Goal: Obtain resource: Obtain resource

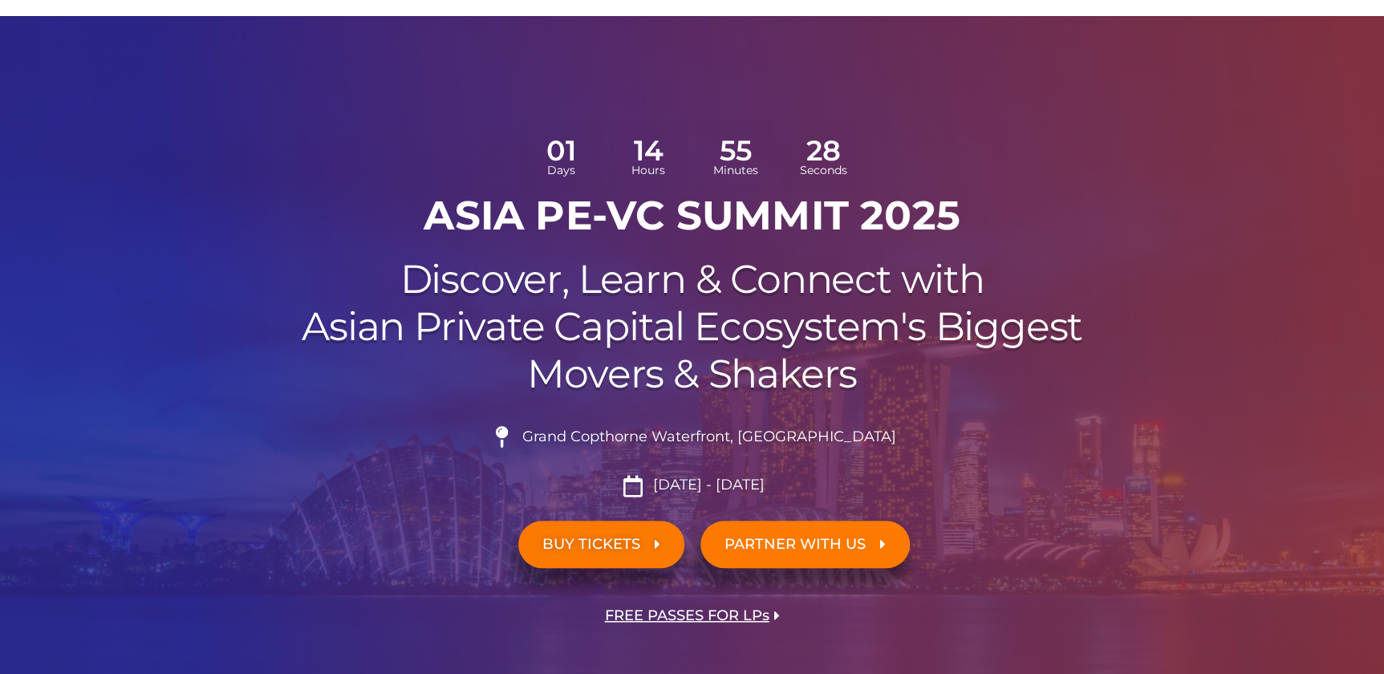
click at [611, 542] on span "BUY TICKETS" at bounding box center [591, 544] width 98 height 15
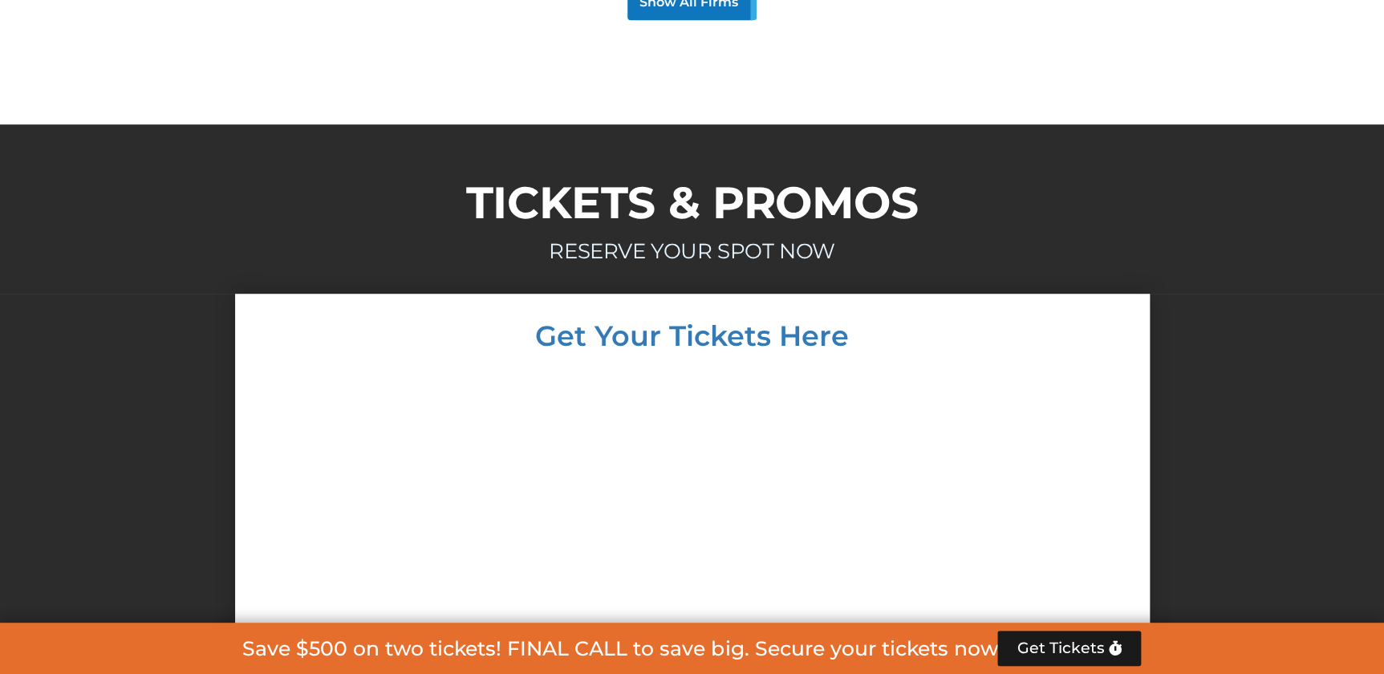
scroll to position [9437, 0]
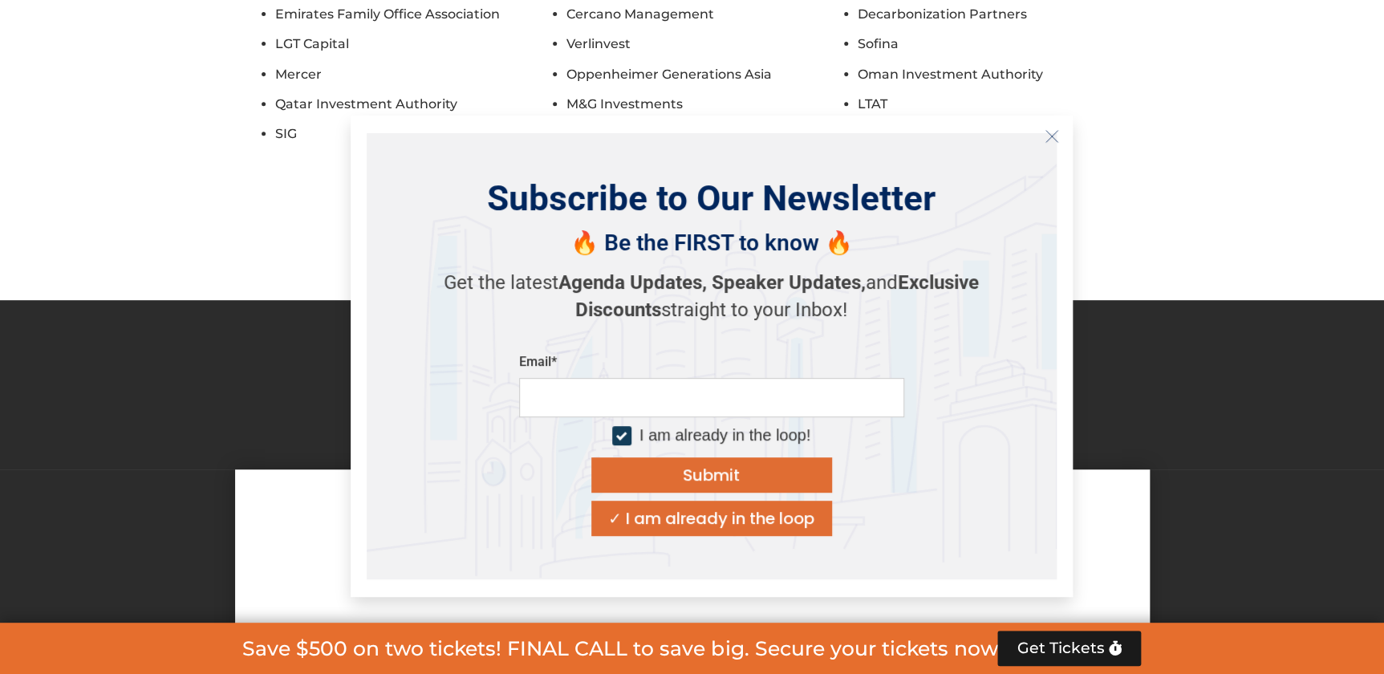
click at [709, 370] on div "Email*" at bounding box center [711, 362] width 385 height 16
click at [1052, 127] on button "Close" at bounding box center [1052, 137] width 26 height 26
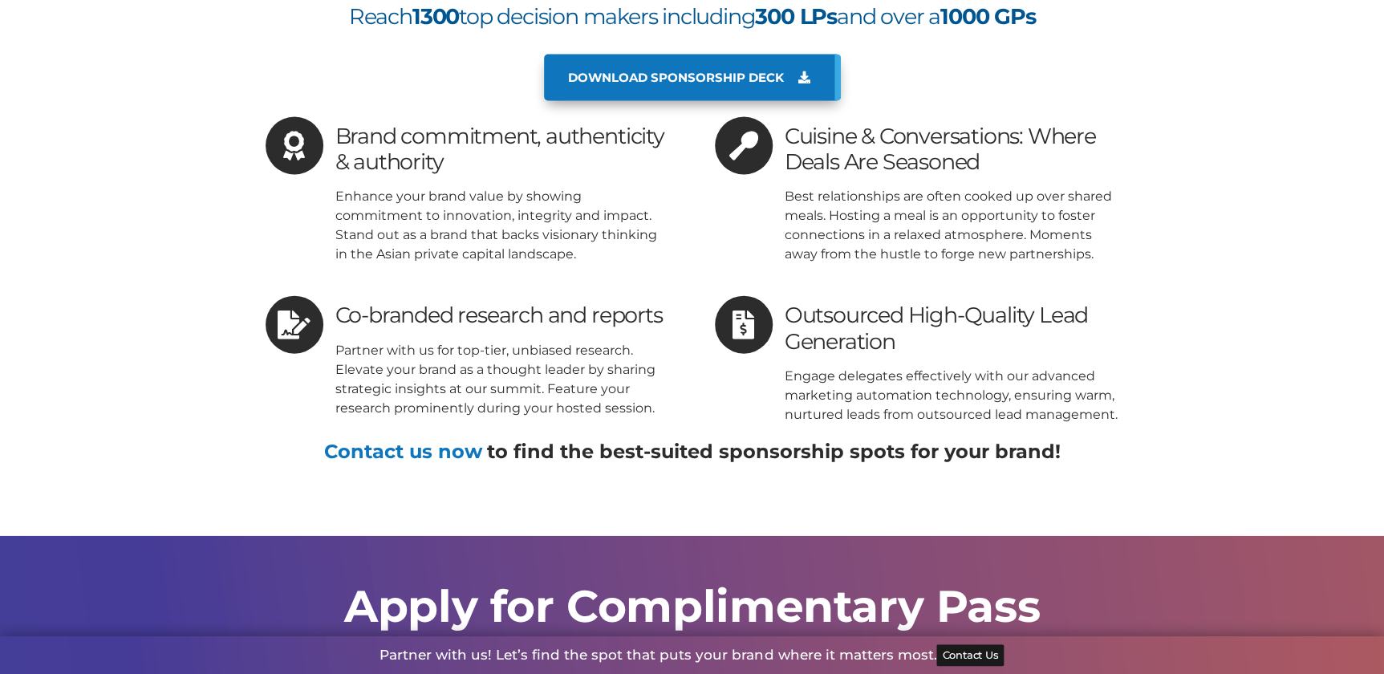
scroll to position [10458, 0]
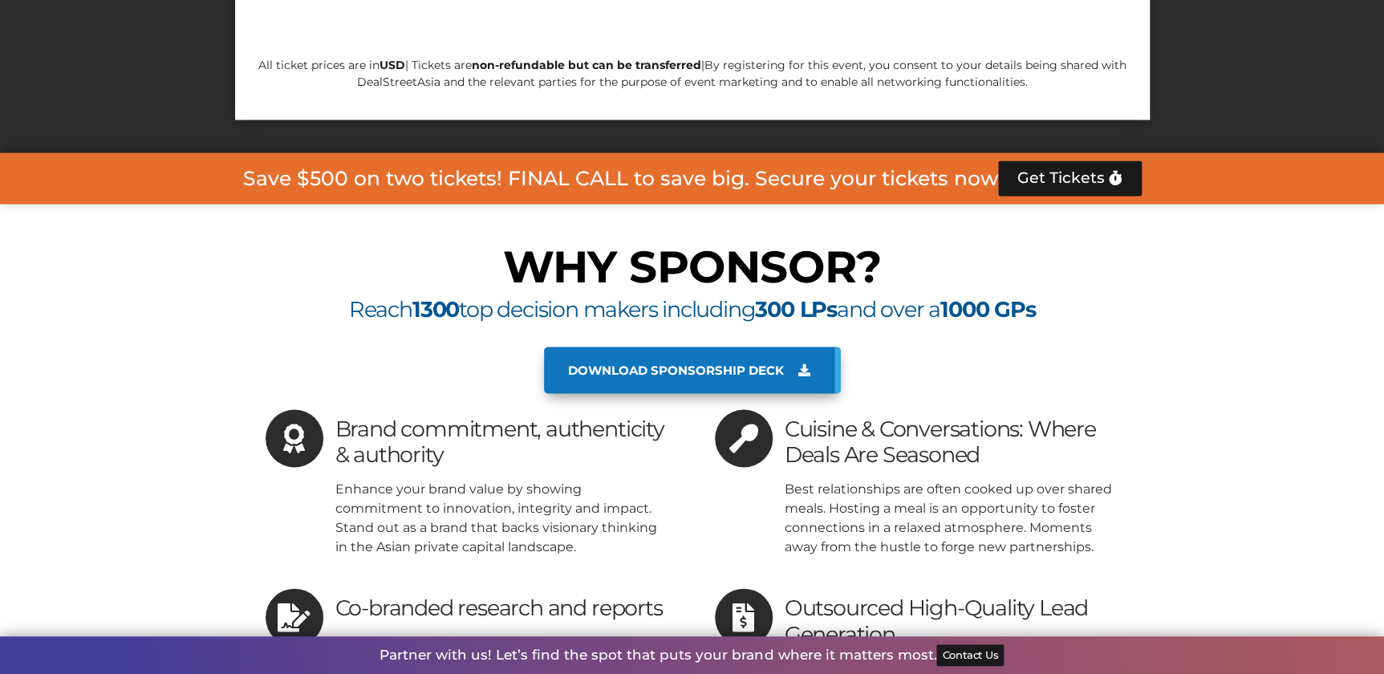
click at [675, 363] on span "Download sponsorship deck" at bounding box center [676, 370] width 216 height 14
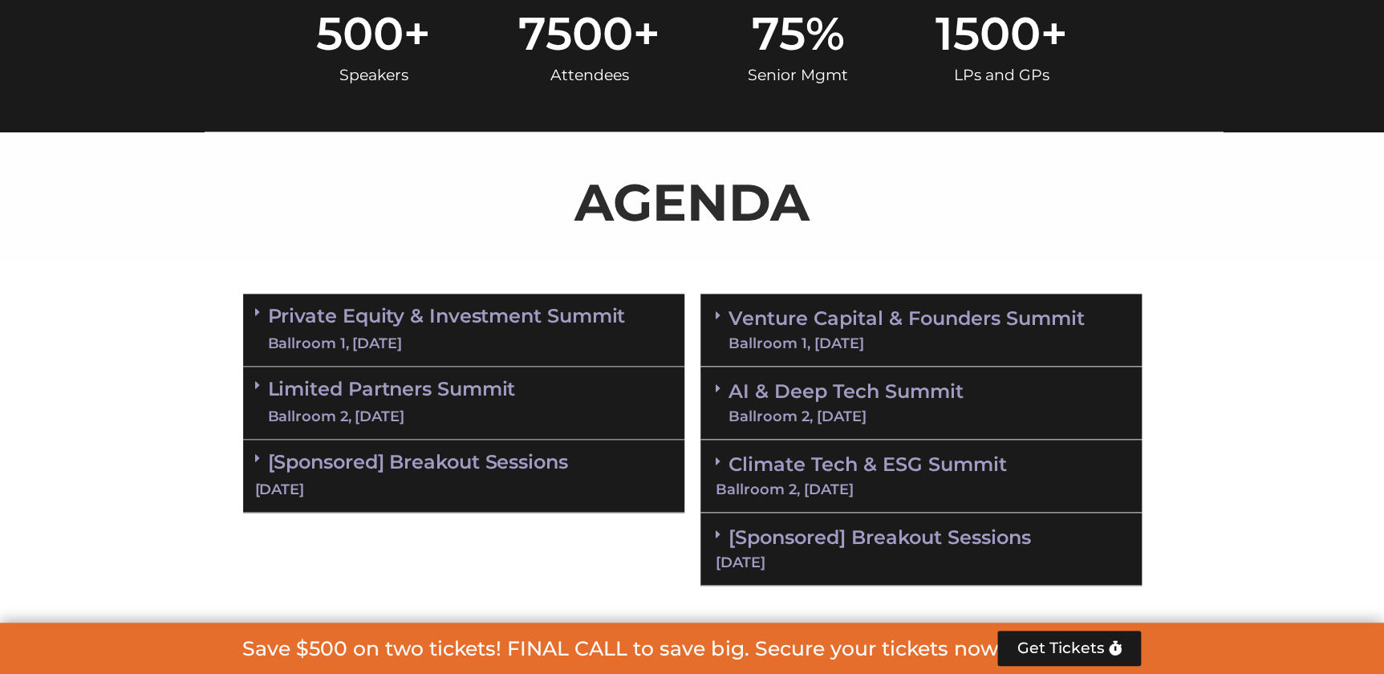
scroll to position [948, 0]
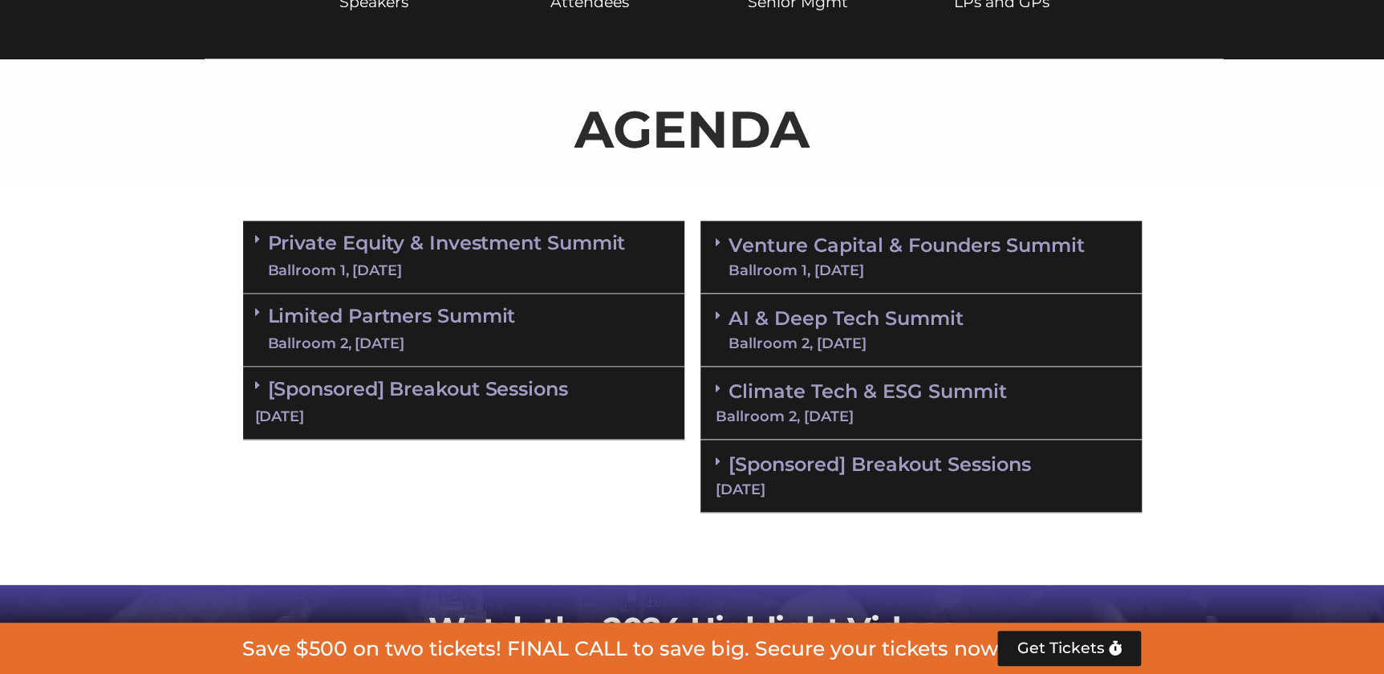
click at [493, 404] on div "[Sponsored] Breakout Sessions 10 Sept" at bounding box center [463, 403] width 441 height 73
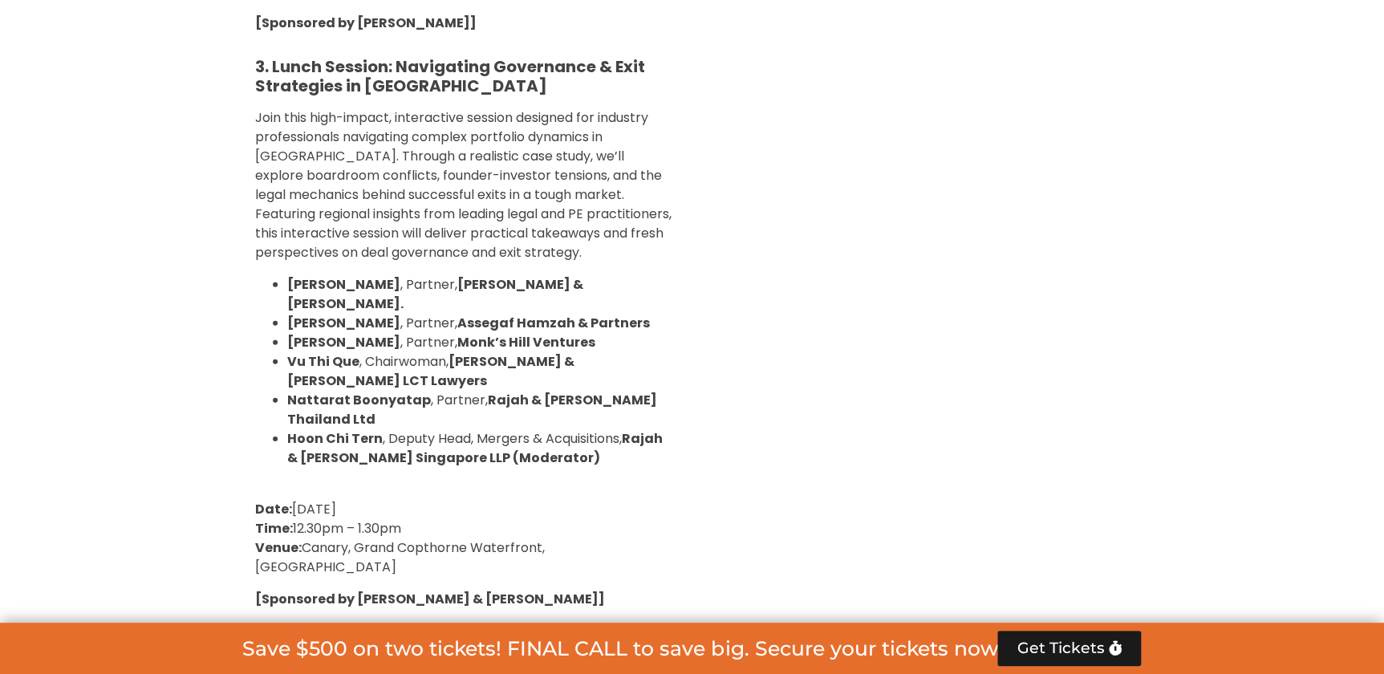
scroll to position [2479, 0]
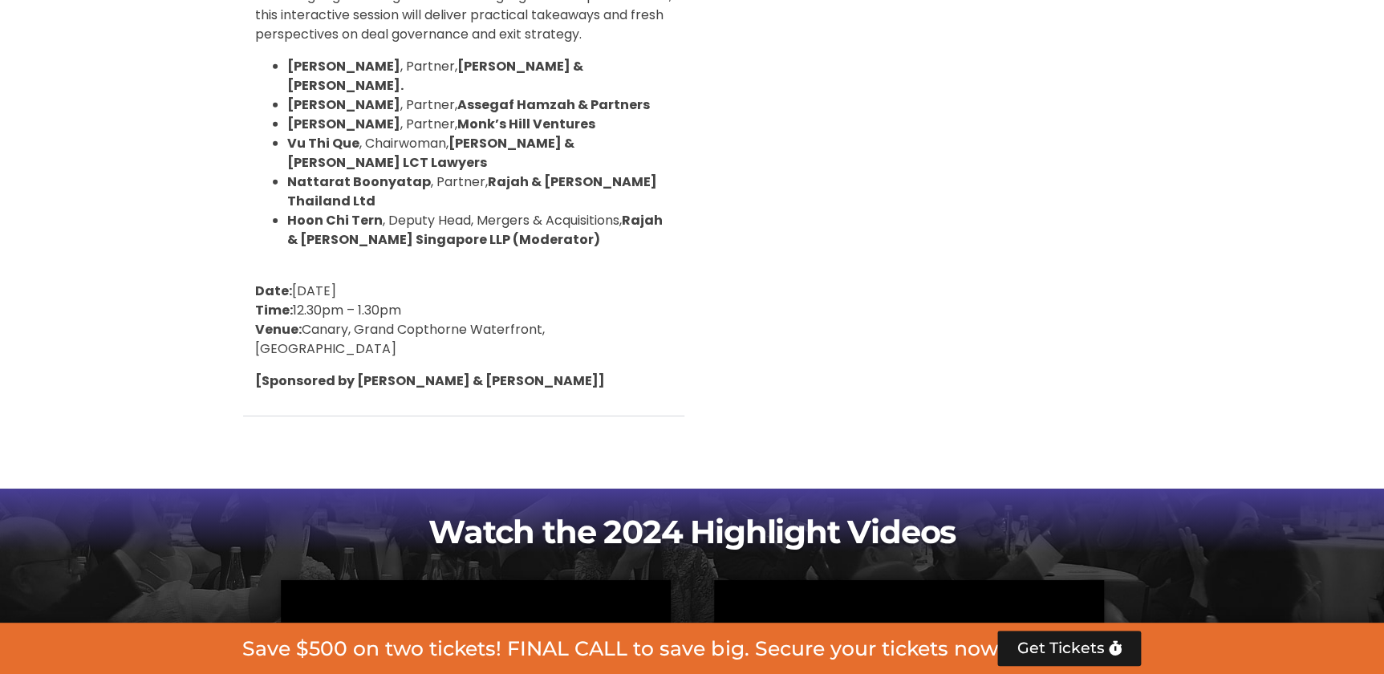
drag, startPoint x: 1258, startPoint y: 206, endPoint x: 1241, endPoint y: 143, distance: 65.6
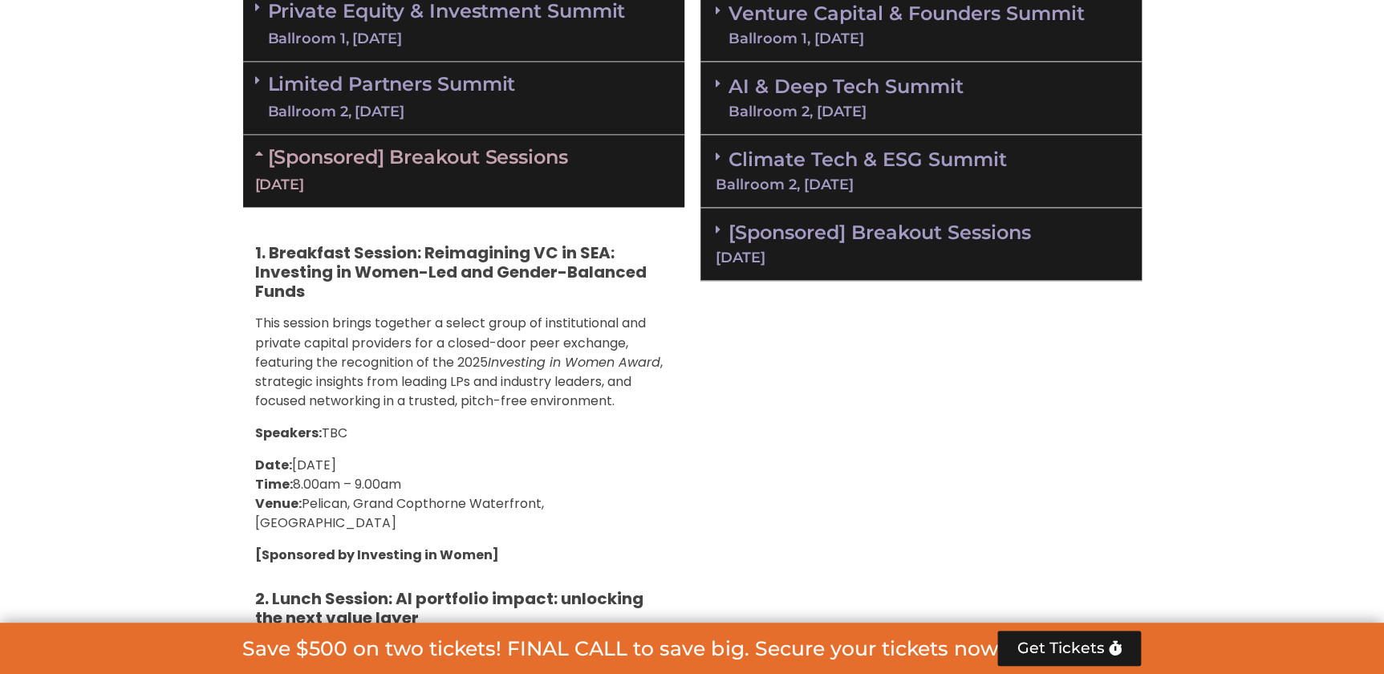
scroll to position [1094, 0]
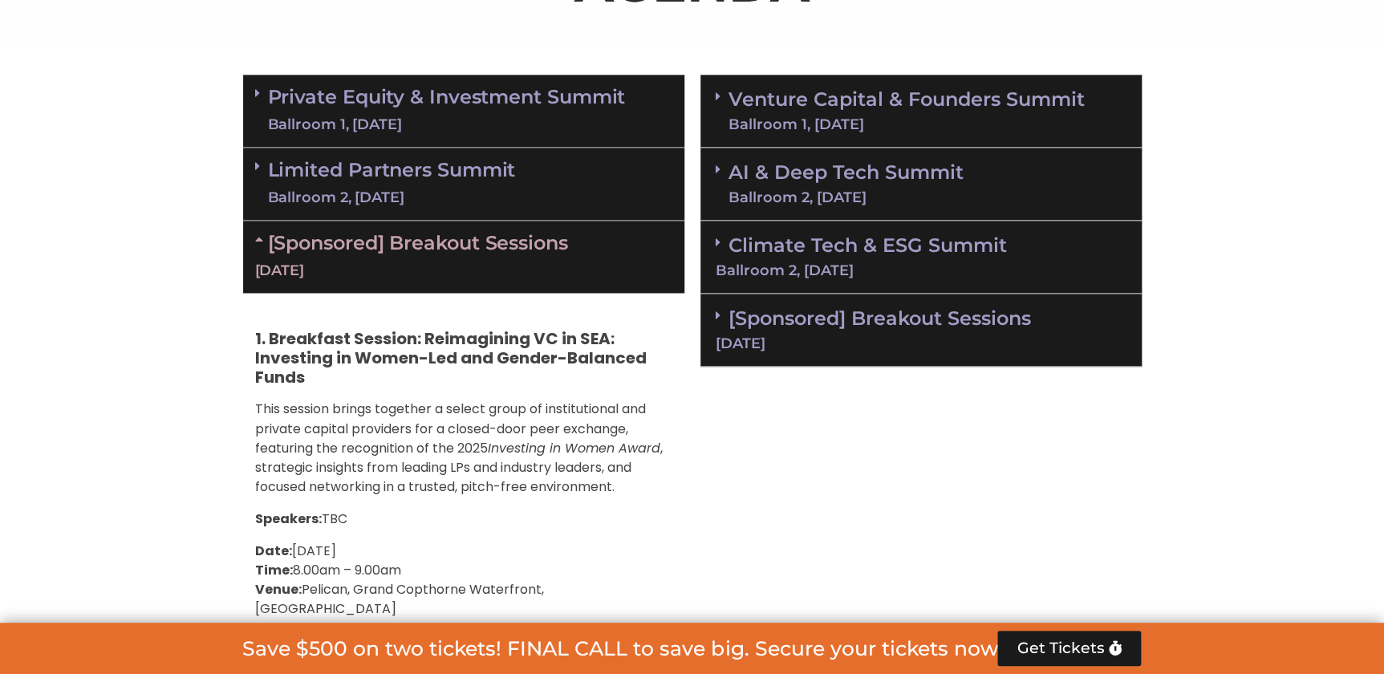
click at [931, 329] on div "[Sponsored] Breakout Sessions 11 Sept" at bounding box center [920, 330] width 441 height 73
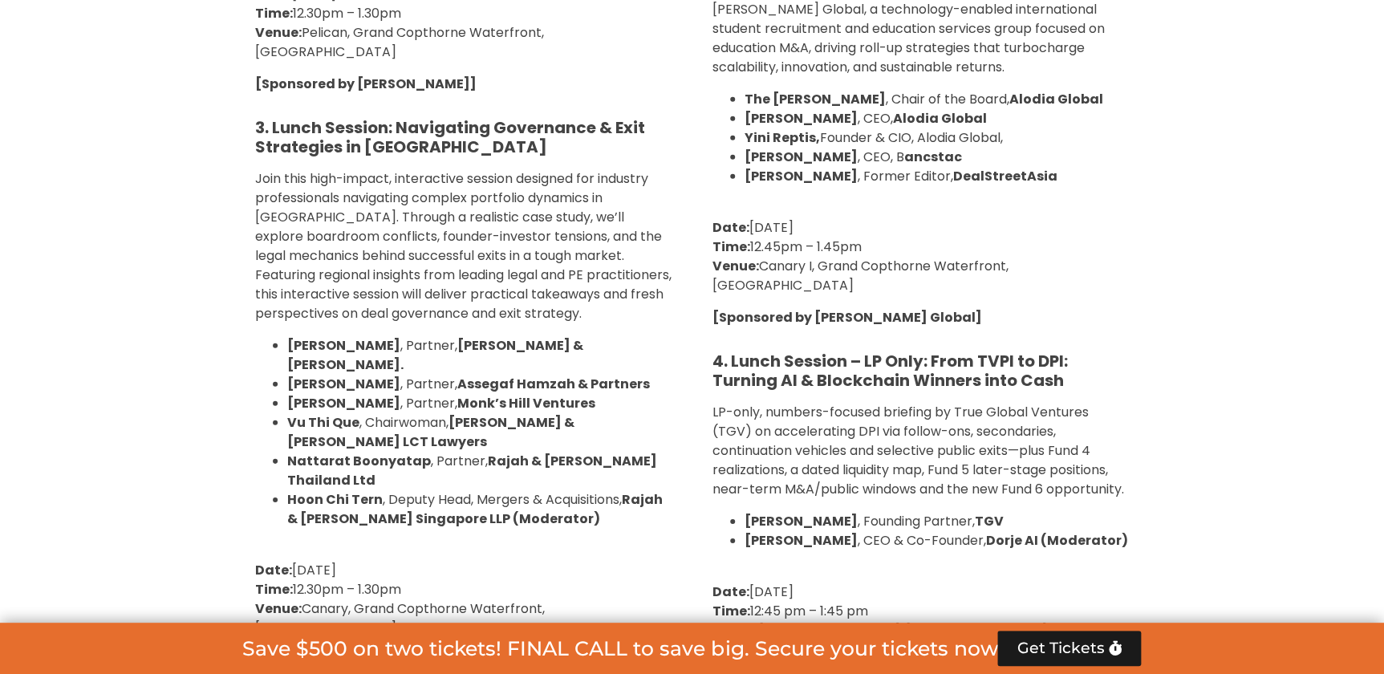
scroll to position [2334, 0]
